Goal: Transaction & Acquisition: Download file/media

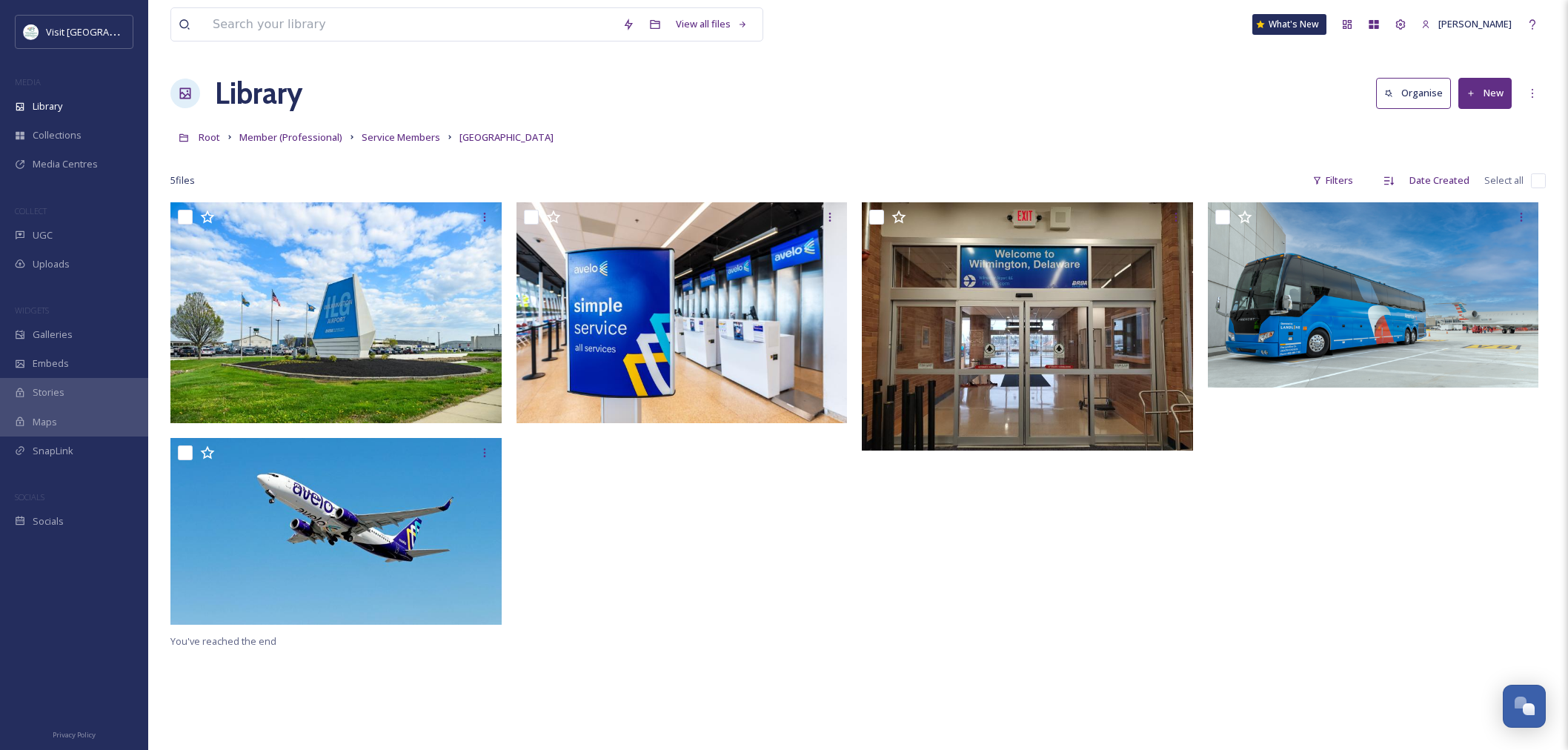
click at [304, 139] on span "Member (Professional)" at bounding box center [290, 137] width 103 height 13
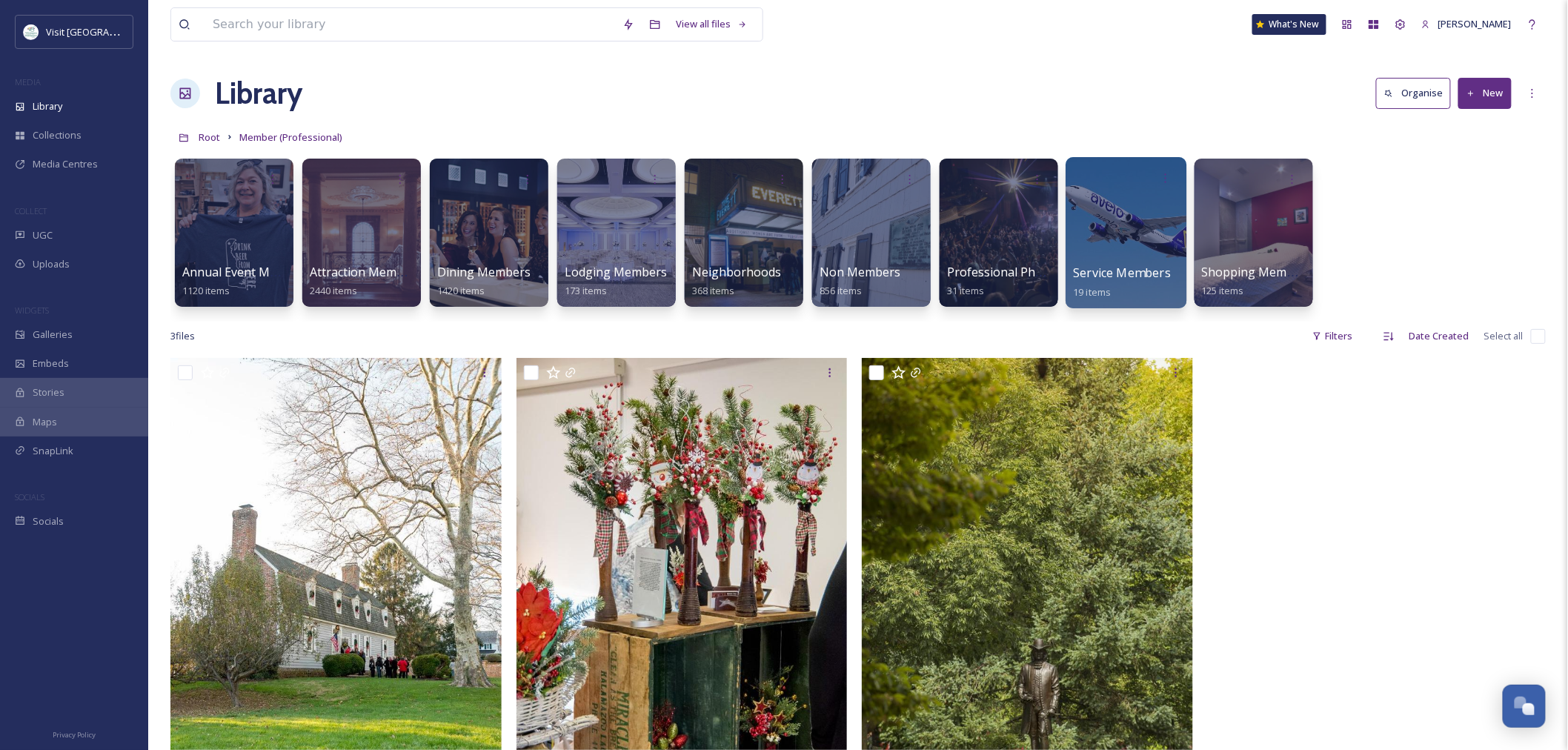
click at [1152, 282] on div "Service Members 19 items" at bounding box center [1126, 282] width 106 height 37
click at [1108, 189] on div at bounding box center [1126, 178] width 106 height 27
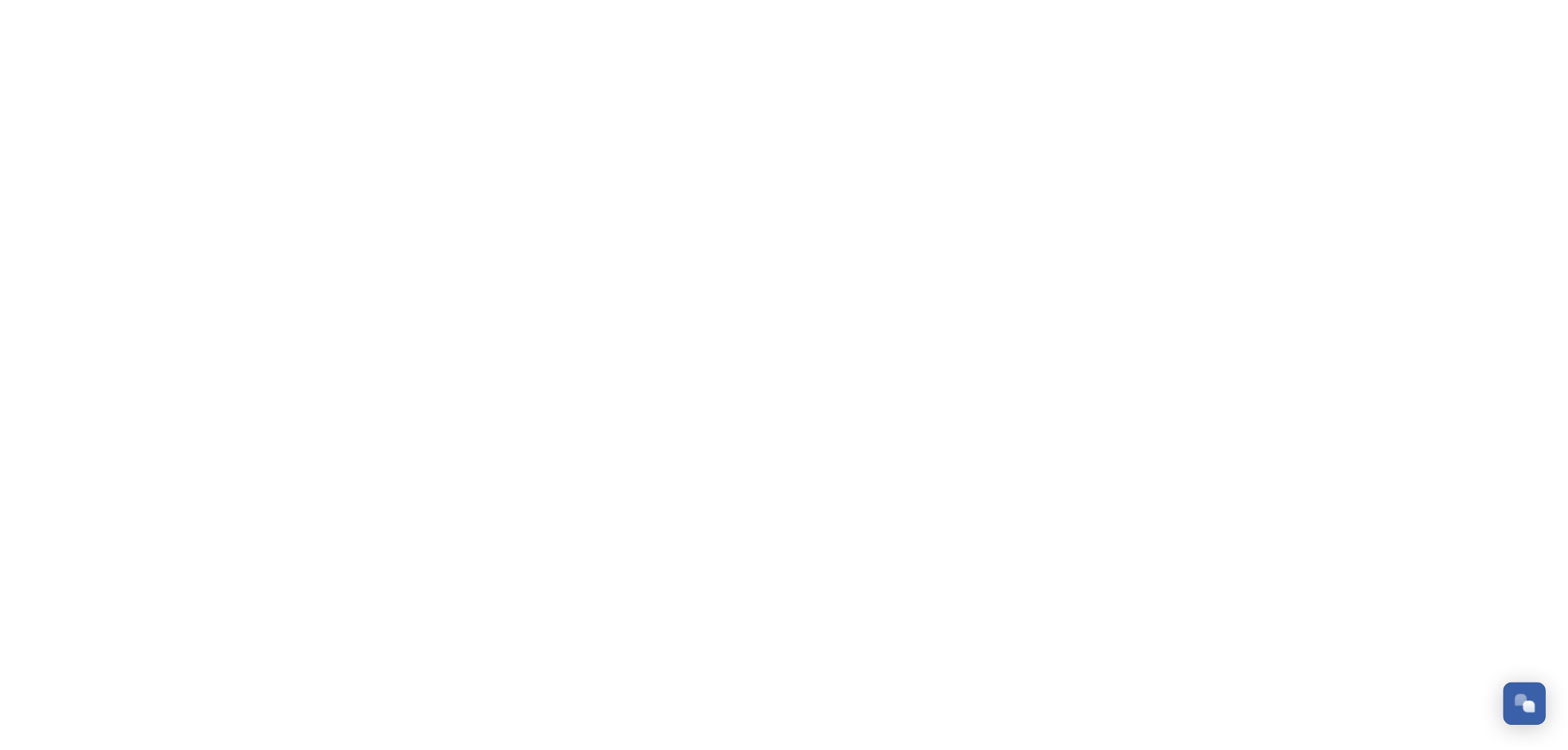
scroll to position [2325, 0]
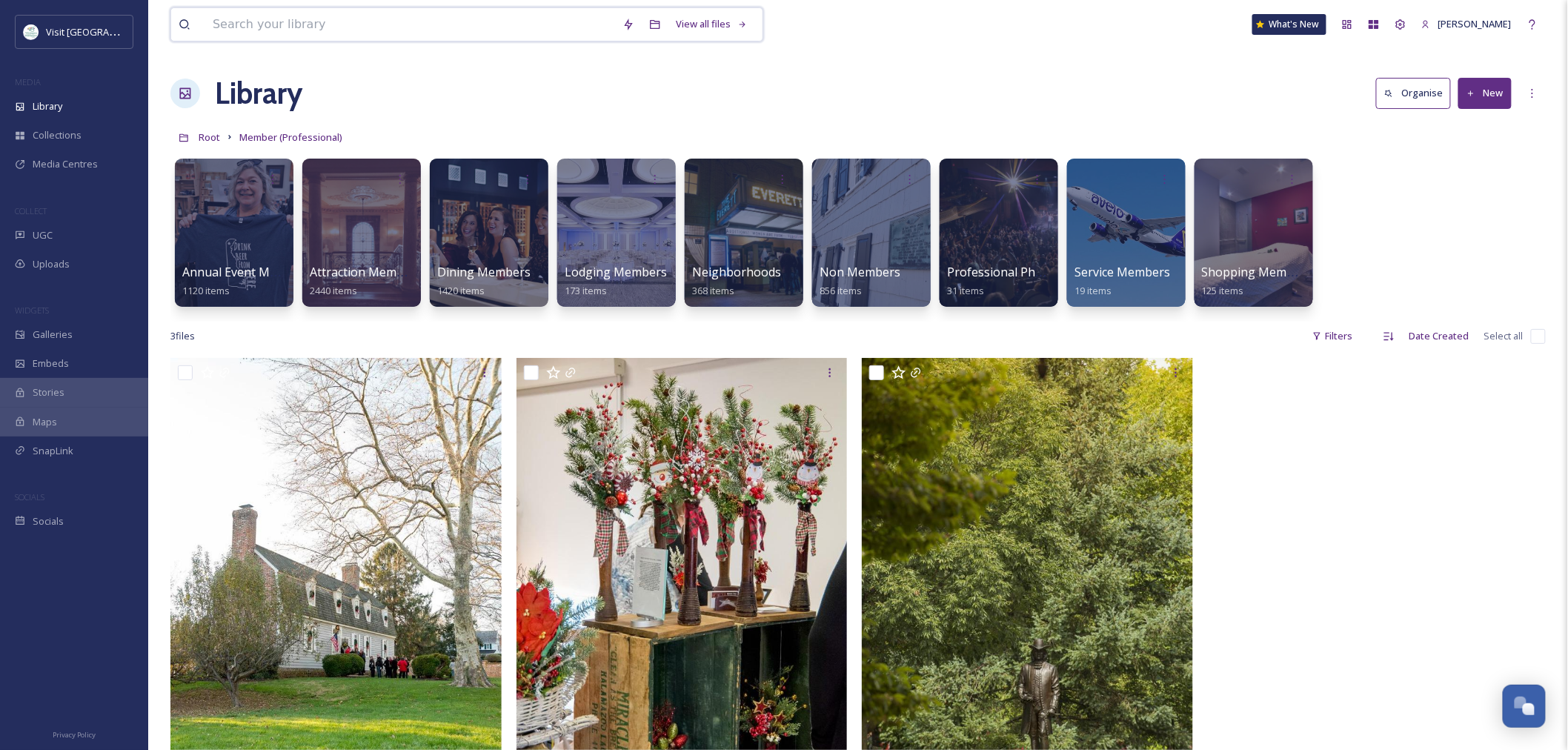
click at [290, 26] on input at bounding box center [410, 24] width 410 height 33
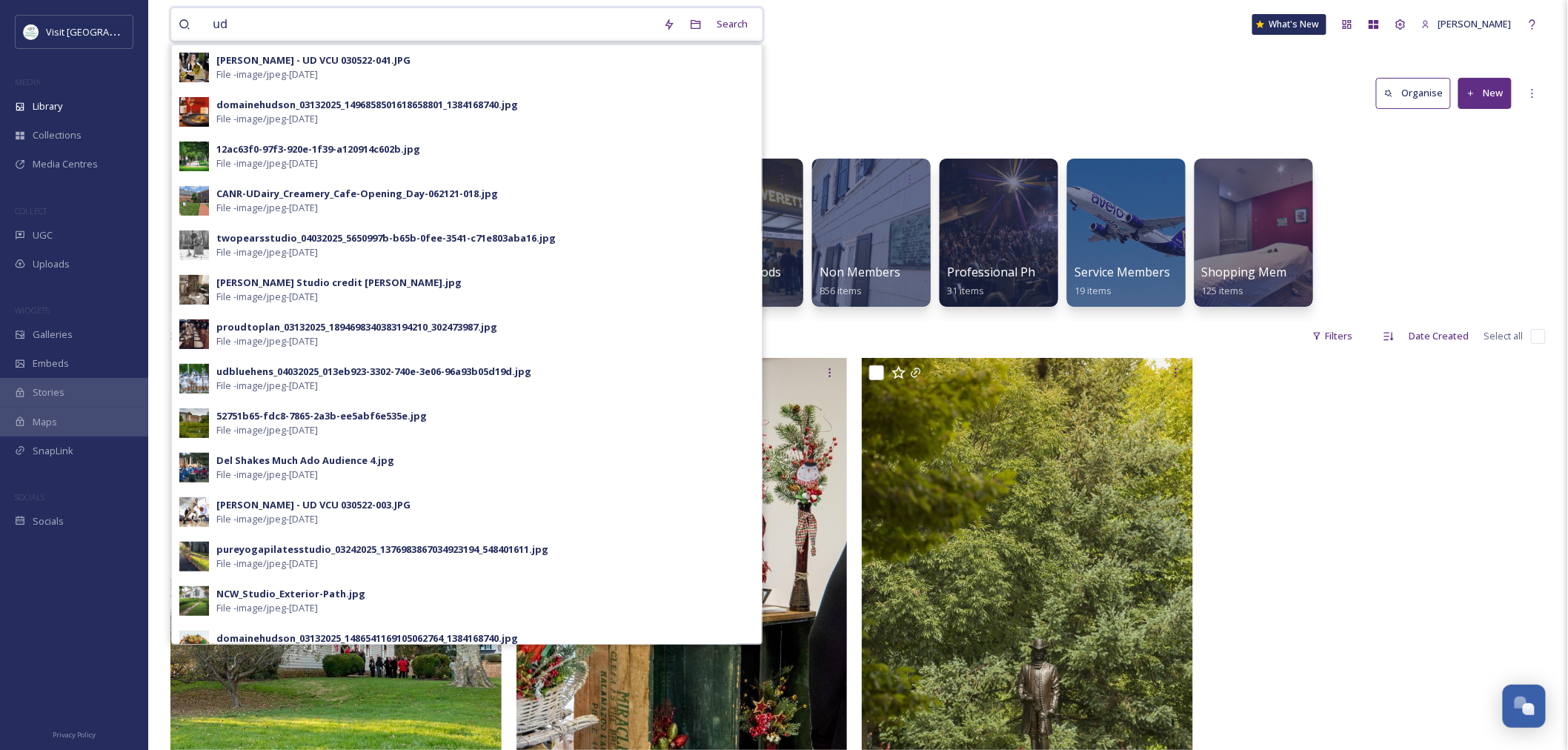
type input "u"
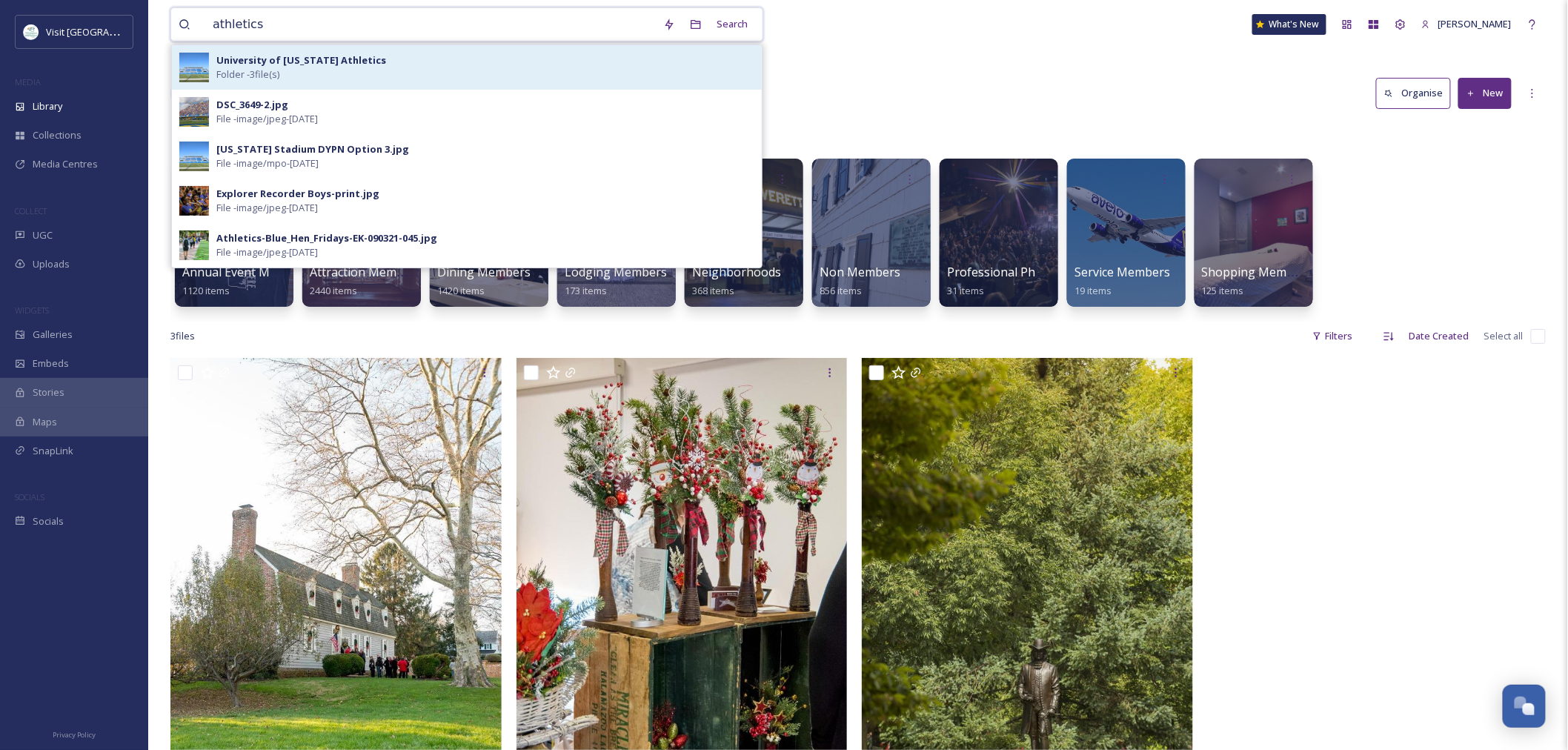
type input "athletics"
click at [291, 61] on strong "University of [US_STATE] Athletics" at bounding box center [301, 59] width 169 height 13
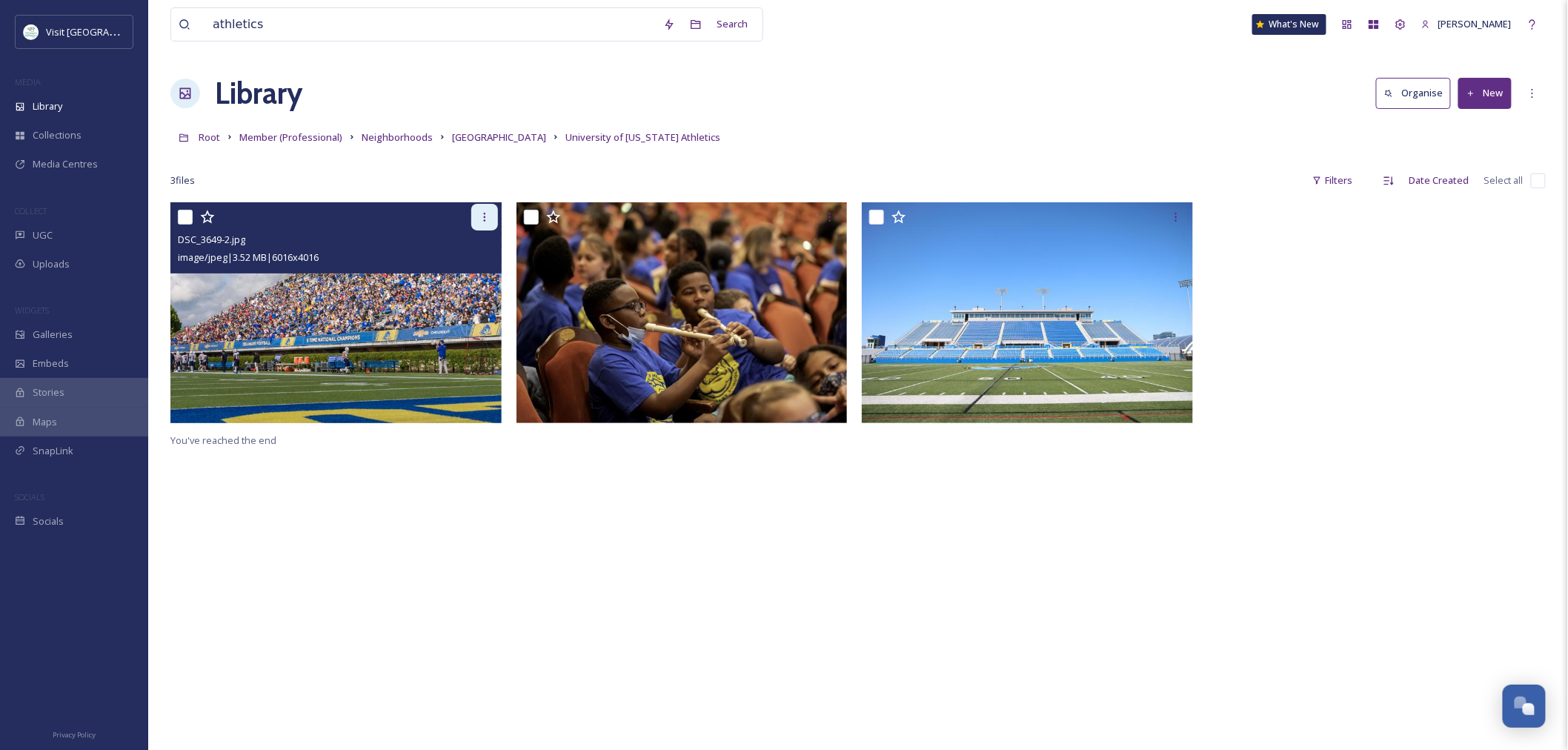
click at [484, 212] on icon at bounding box center [484, 216] width 11 height 11
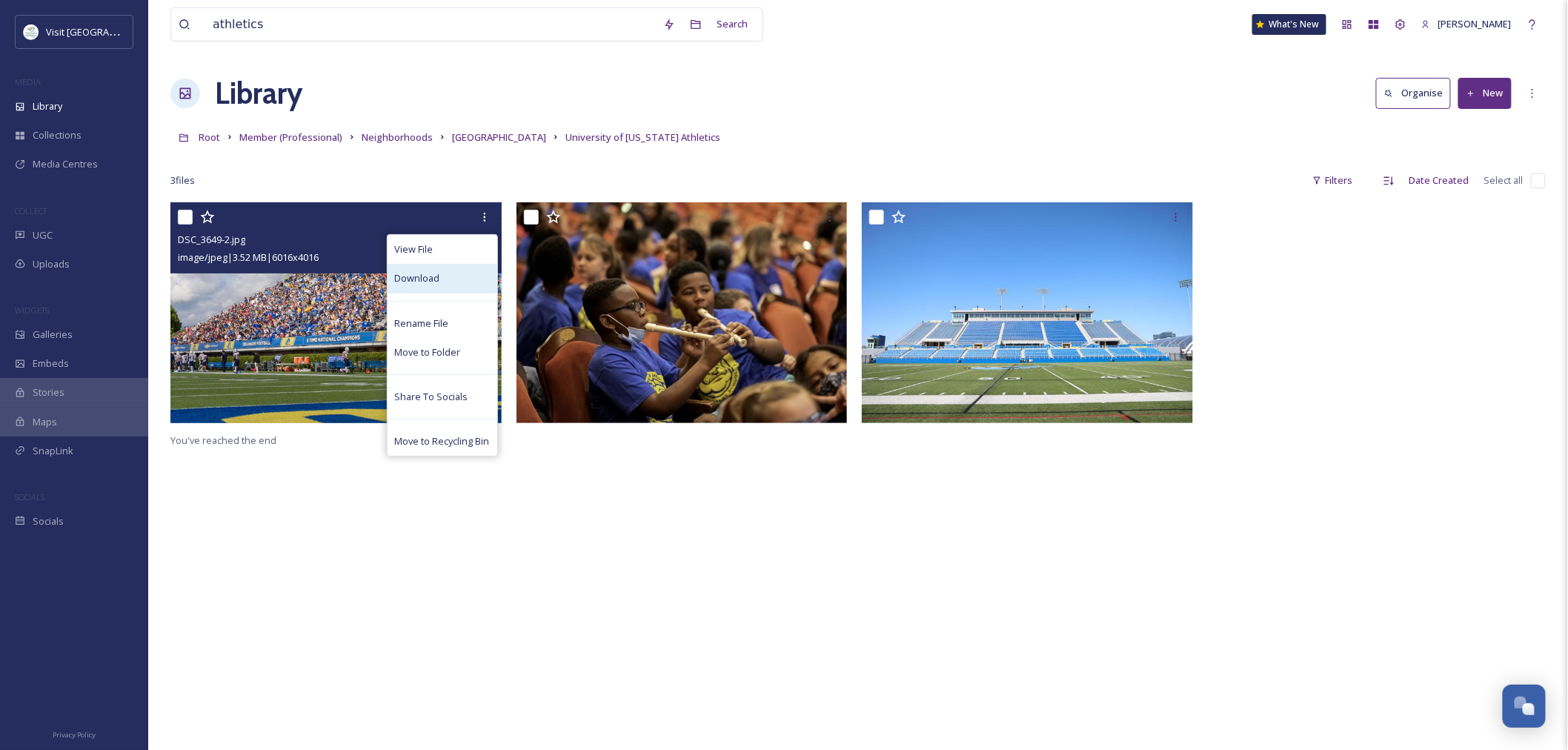
click at [441, 289] on div "Download" at bounding box center [442, 278] width 109 height 29
